Goal: Information Seeking & Learning: Compare options

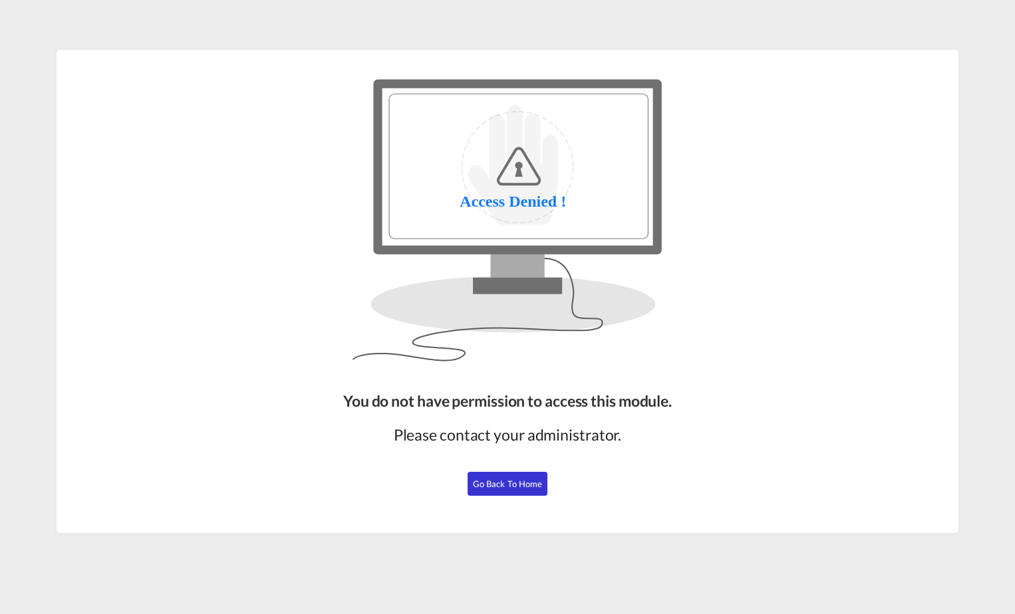
click at [525, 481] on span "Go Back to Home" at bounding box center [508, 484] width 70 height 11
click at [513, 485] on span "Go Back to Home" at bounding box center [508, 484] width 70 height 11
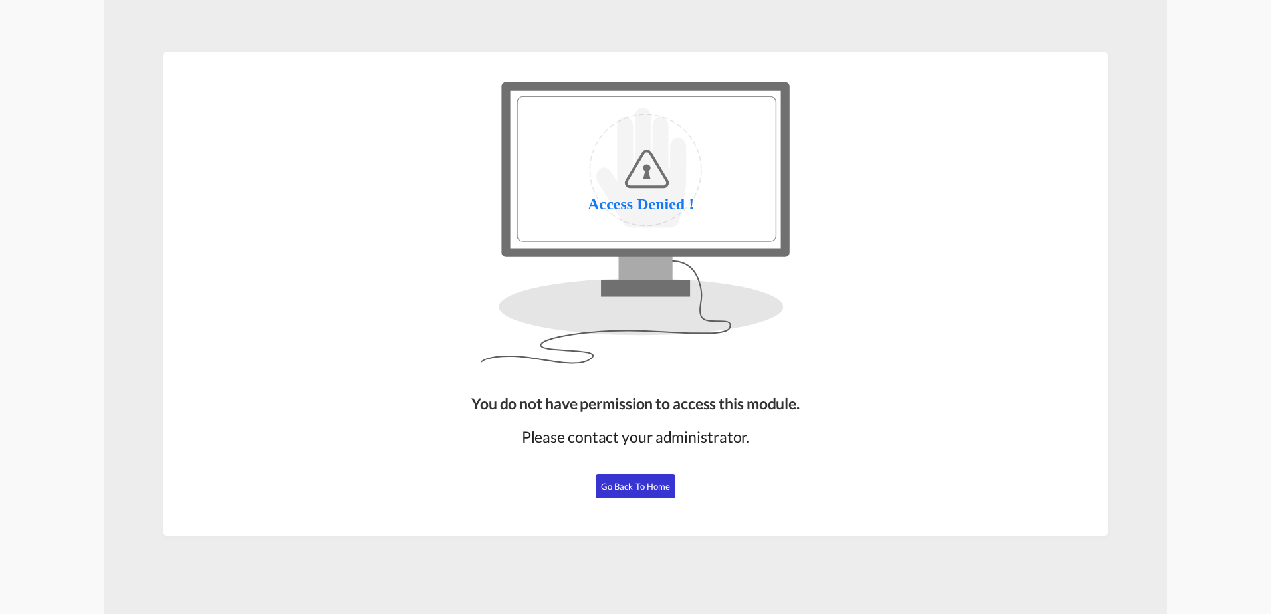
click at [644, 485] on span "Go Back to Home" at bounding box center [636, 486] width 70 height 11
